Goal: Check status: Check status

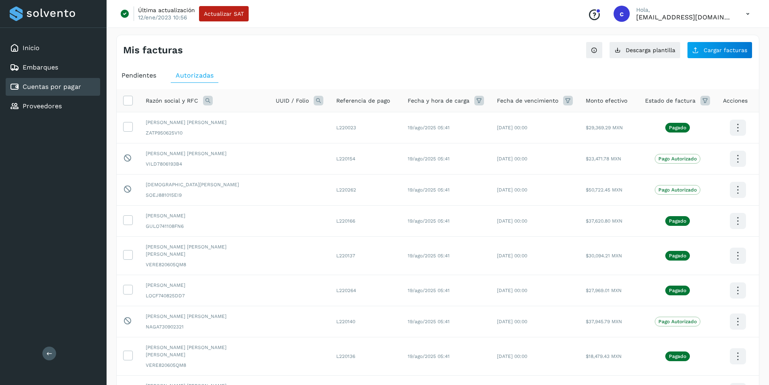
click at [136, 78] on span "Pendientes" at bounding box center [138, 75] width 35 height 8
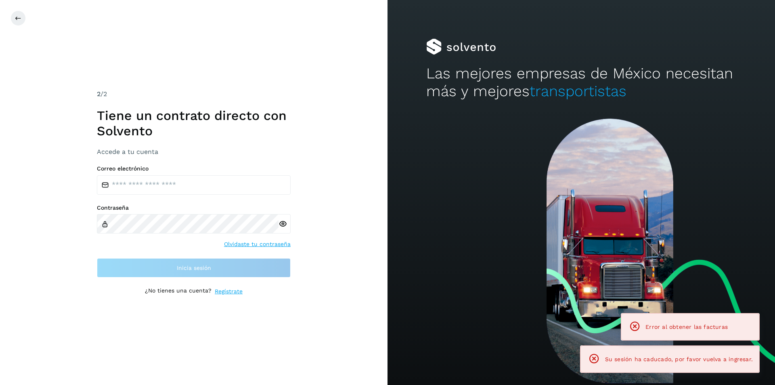
drag, startPoint x: 192, startPoint y: 174, endPoint x: 192, endPoint y: 184, distance: 10.5
click at [192, 184] on div "Correo electrónico" at bounding box center [194, 179] width 194 height 29
click at [192, 184] on input "email" at bounding box center [194, 184] width 194 height 19
type input "**********"
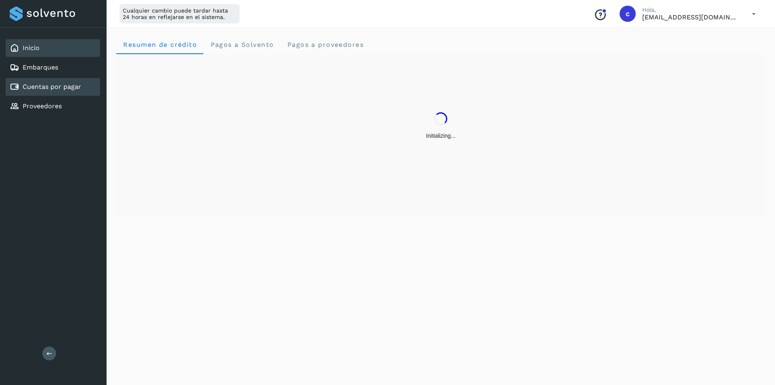
click at [67, 86] on link "Cuentas por pagar" at bounding box center [52, 87] width 59 height 8
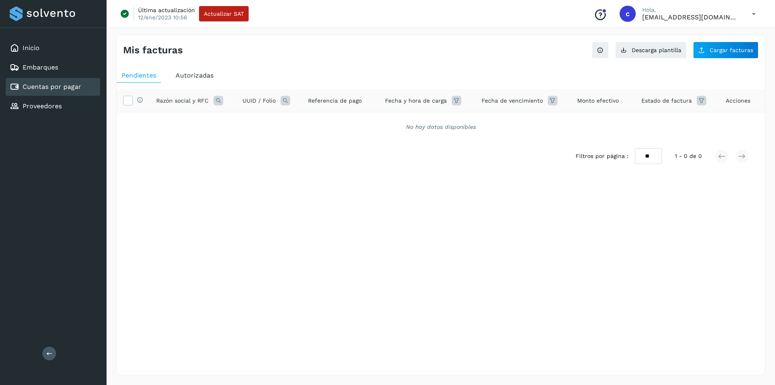
click at [204, 71] on div "Autorizadas" at bounding box center [195, 75] width 48 height 15
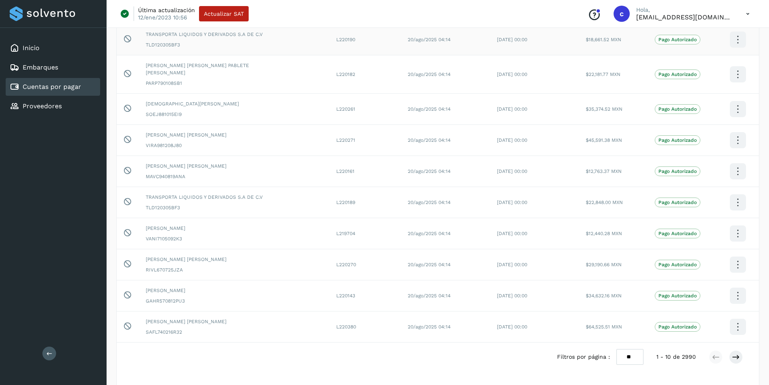
scroll to position [107, 0]
